Goal: Information Seeking & Learning: Check status

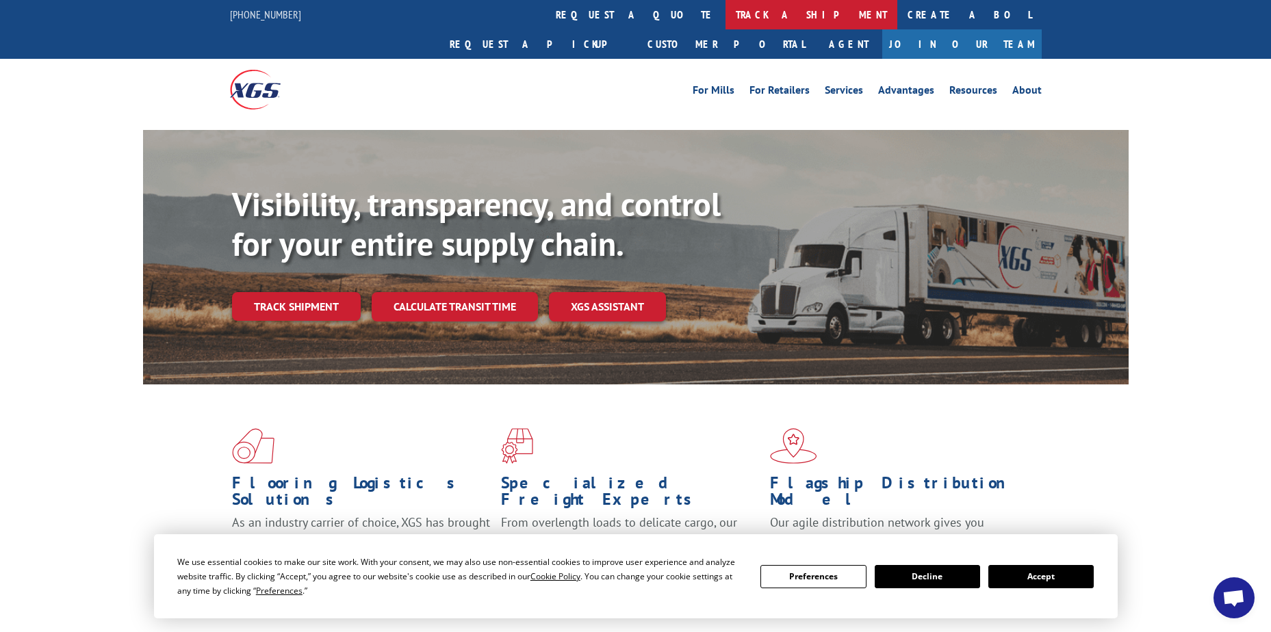
click at [725, 11] on link "track a shipment" at bounding box center [811, 14] width 172 height 29
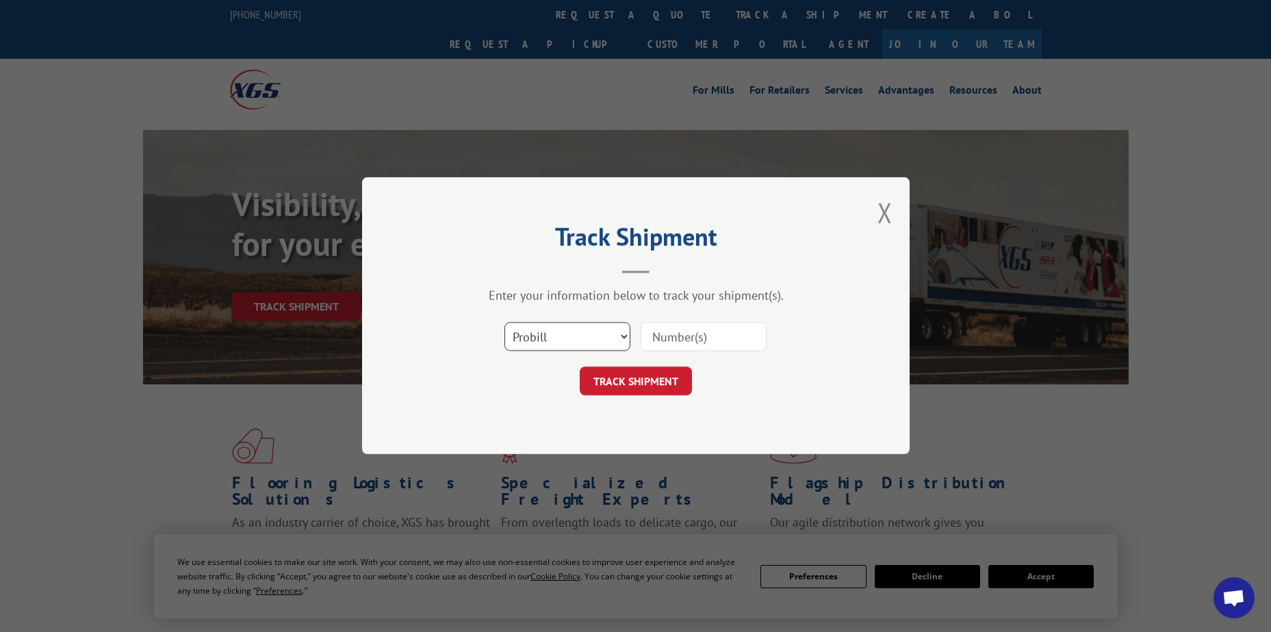
click at [597, 339] on select "Select category... Probill BOL PO" at bounding box center [567, 337] width 126 height 29
select select "po"
click at [504, 323] on select "Select category... Probill BOL PO" at bounding box center [567, 337] width 126 height 29
paste input "12536473"
type input "12536473"
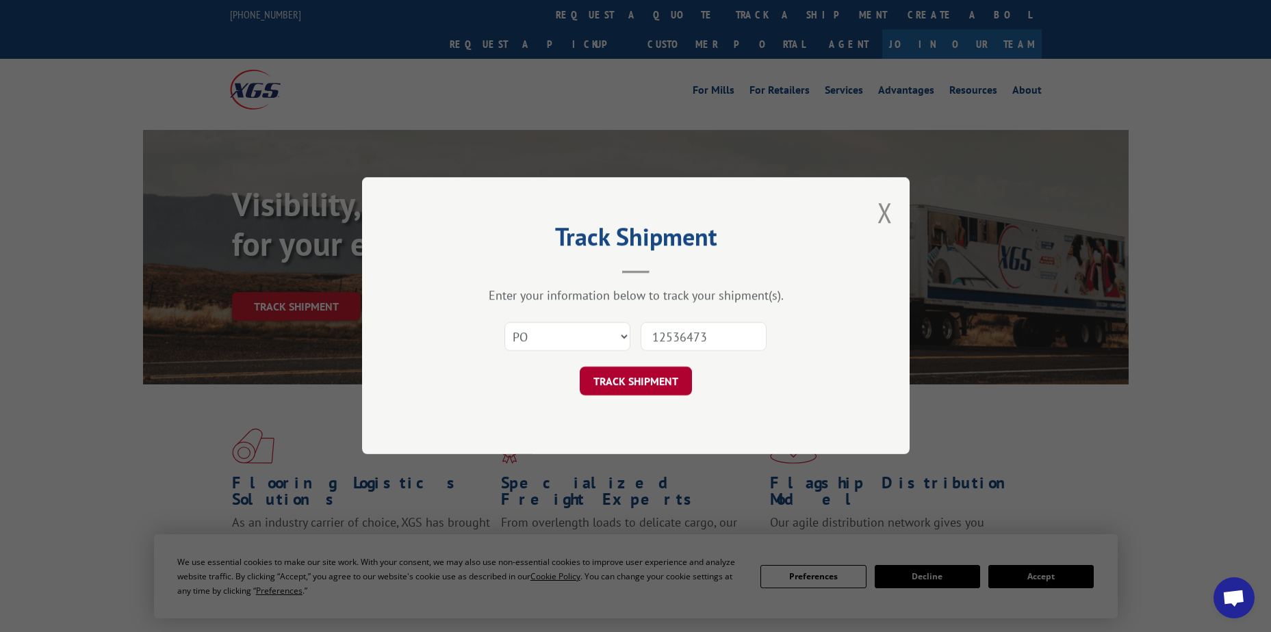
click at [628, 374] on button "TRACK SHIPMENT" at bounding box center [636, 381] width 112 height 29
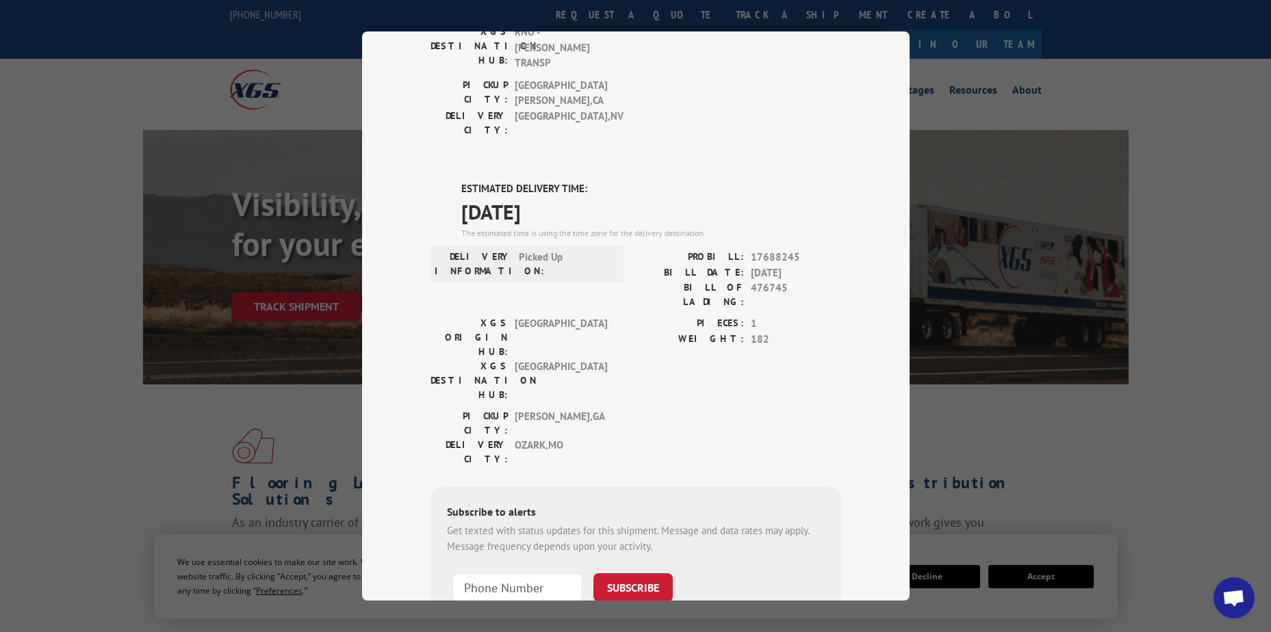
scroll to position [284, 0]
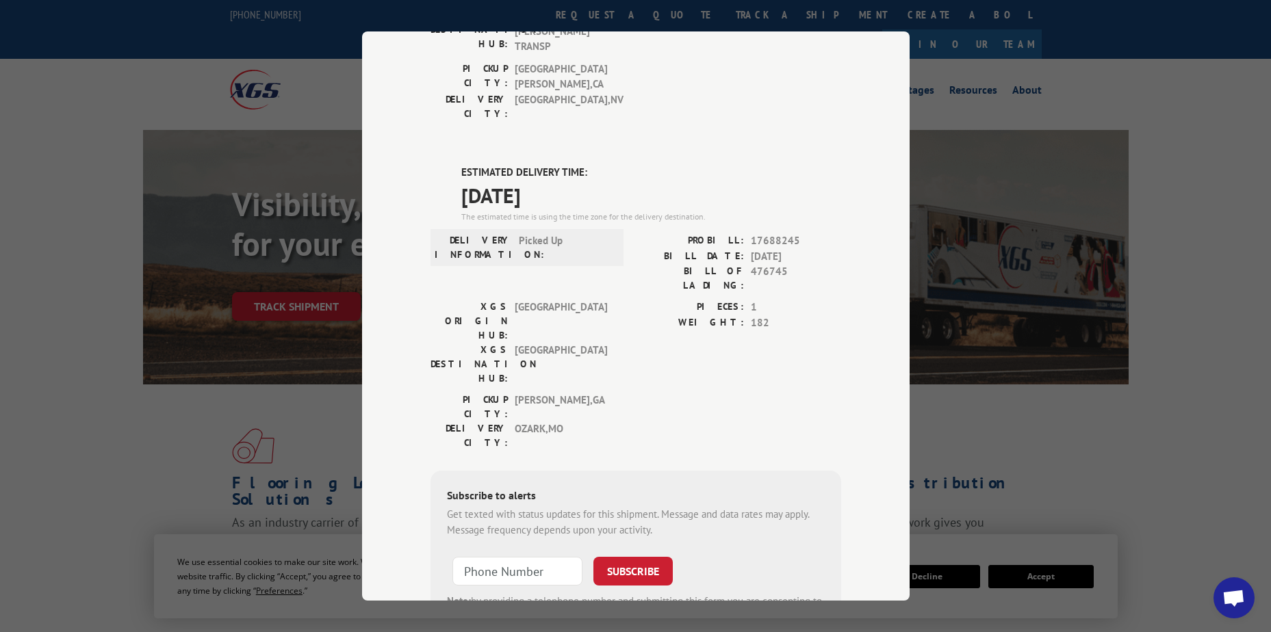
drag, startPoint x: 571, startPoint y: 133, endPoint x: 442, endPoint y: 90, distance: 135.7
click at [442, 90] on div "DELIVERED DELIVERY INFORMATION: PROBILL: 10808816 BILL DATE: [DATE] BILL OF LAD…" at bounding box center [635, 276] width 411 height 836
drag, startPoint x: 442, startPoint y: 90, endPoint x: 480, endPoint y: 116, distance: 45.9
copy div "ESTIMATED DELIVERY TIME: [DATE]"
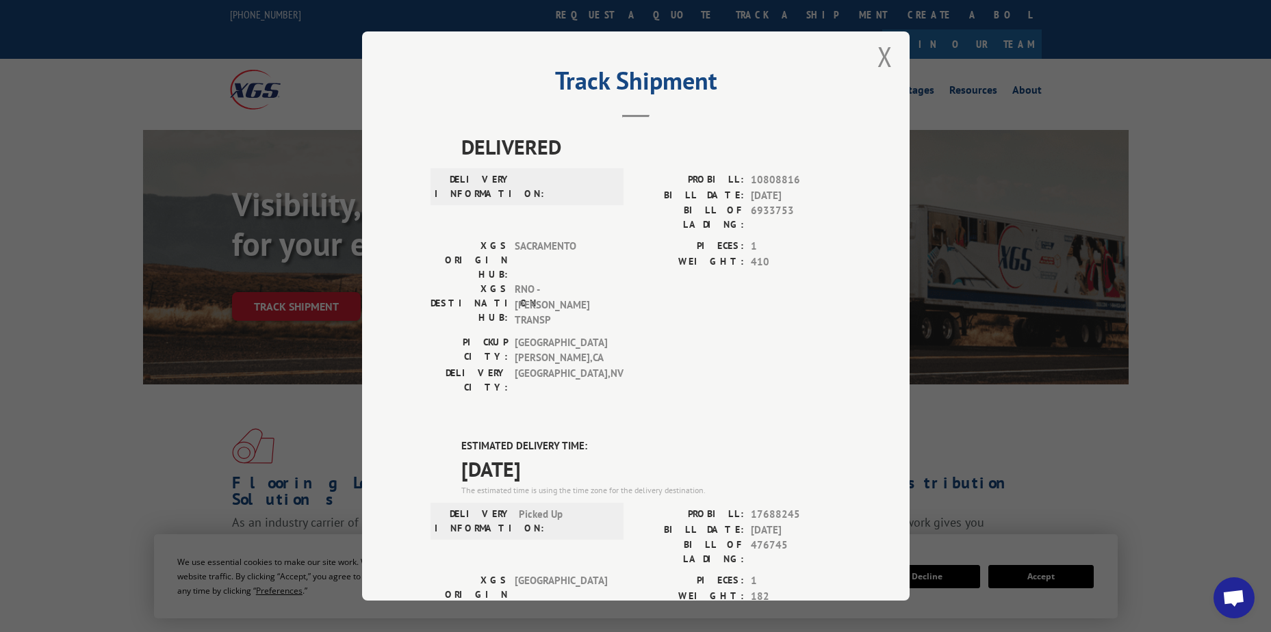
scroll to position [0, 0]
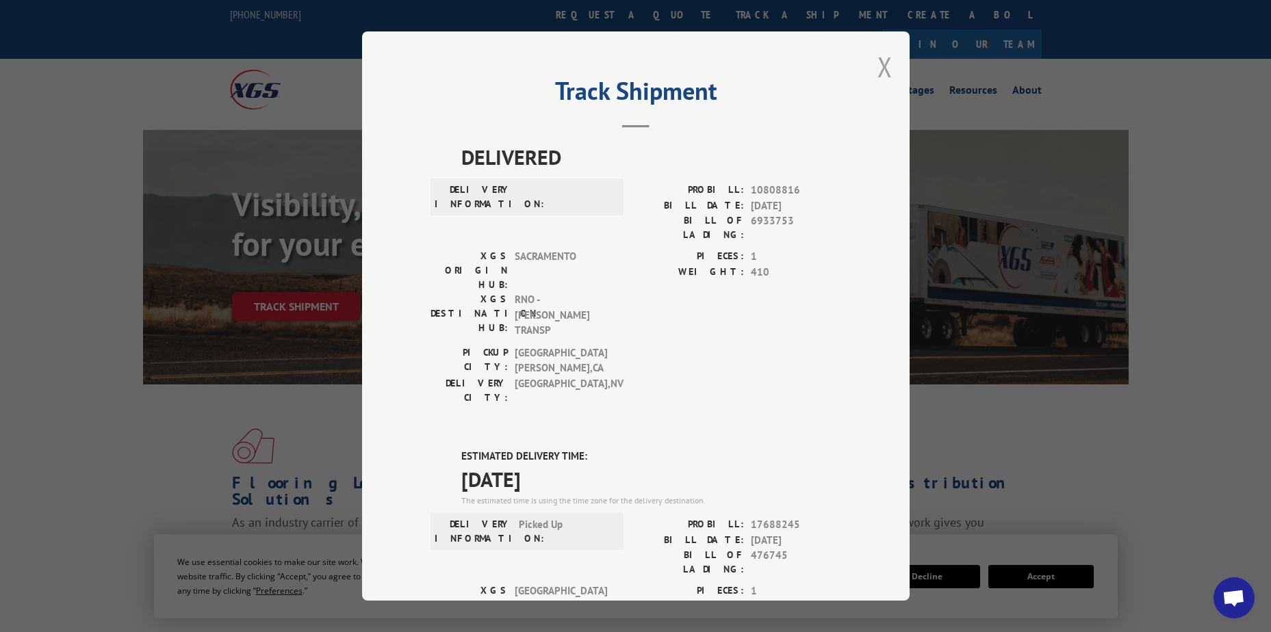
click at [881, 67] on button "Close modal" at bounding box center [884, 67] width 15 height 36
